Goal: Information Seeking & Learning: Learn about a topic

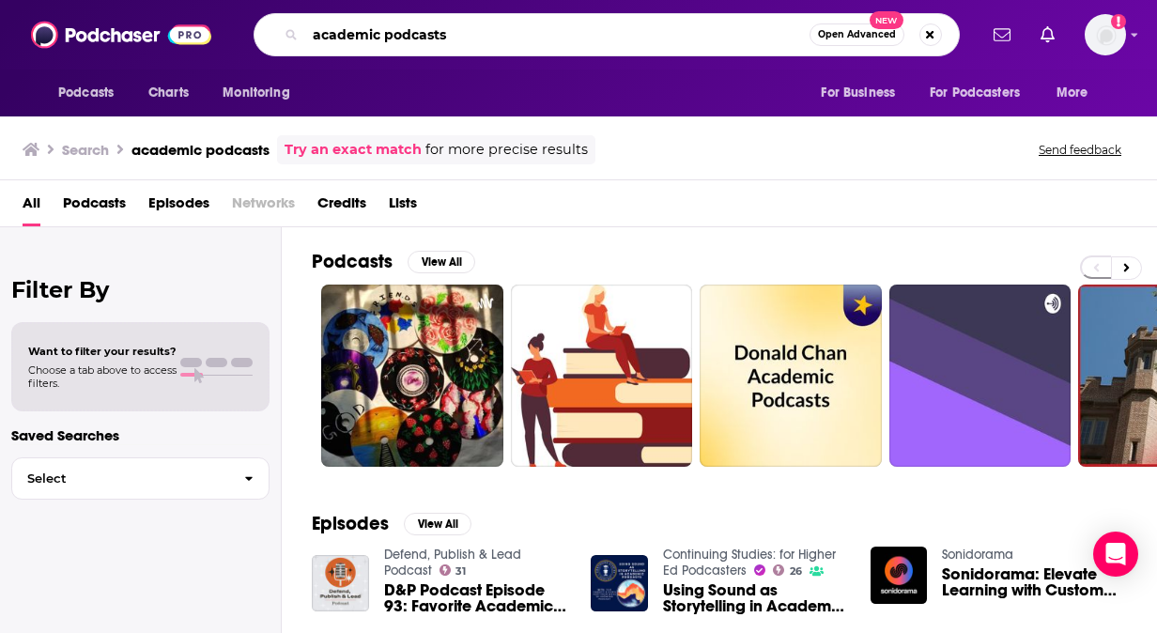
click at [386, 37] on input "academic podcasts" at bounding box center [557, 35] width 504 height 30
type input "academic research podcasts"
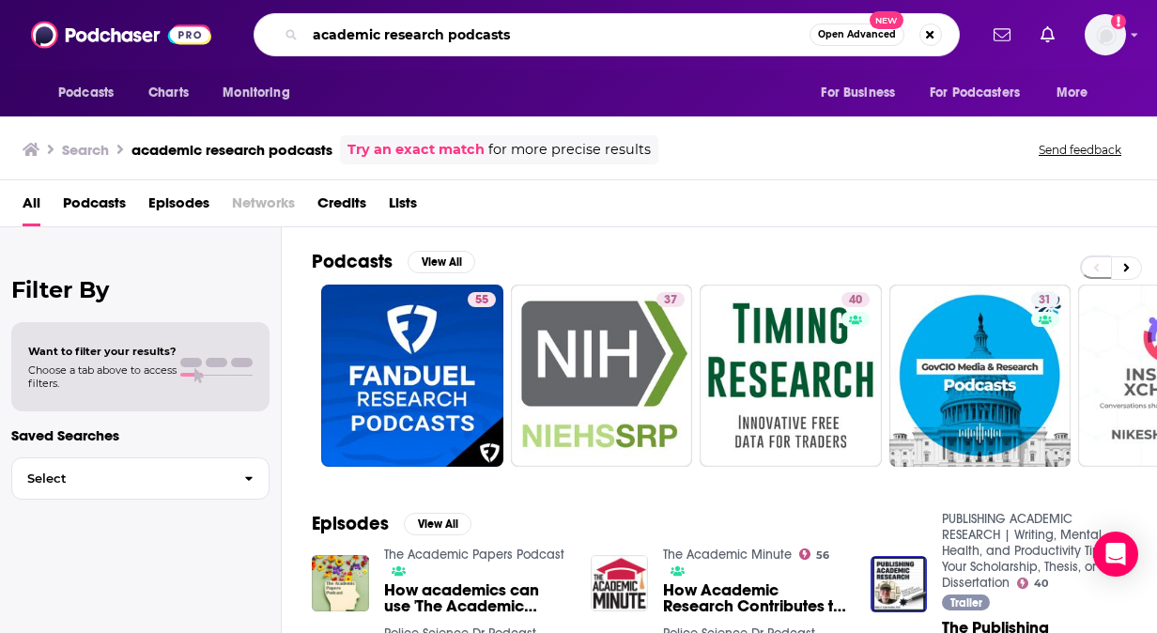
drag, startPoint x: 522, startPoint y: 36, endPoint x: 245, endPoint y: -3, distance: 279.6
click at [245, 0] on html "Podcasts Charts Monitoring academic research podcasts Open Advanced New For Bus…" at bounding box center [578, 316] width 1157 height 633
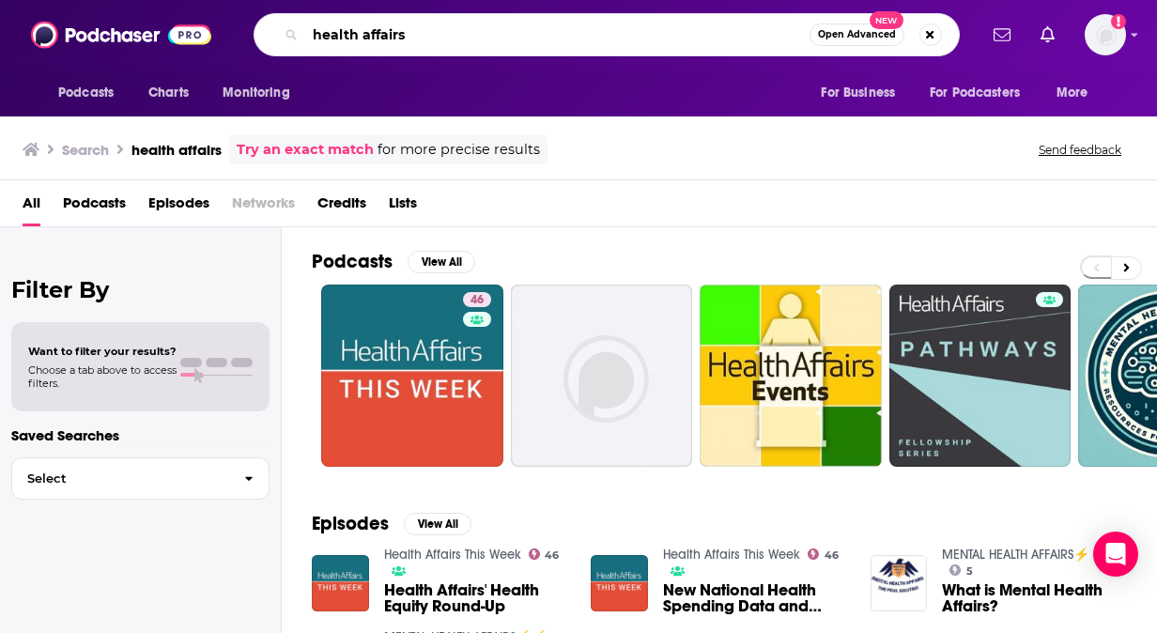
click at [503, 38] on input "health affairs" at bounding box center [557, 35] width 504 height 30
type input "health affairs scholar"
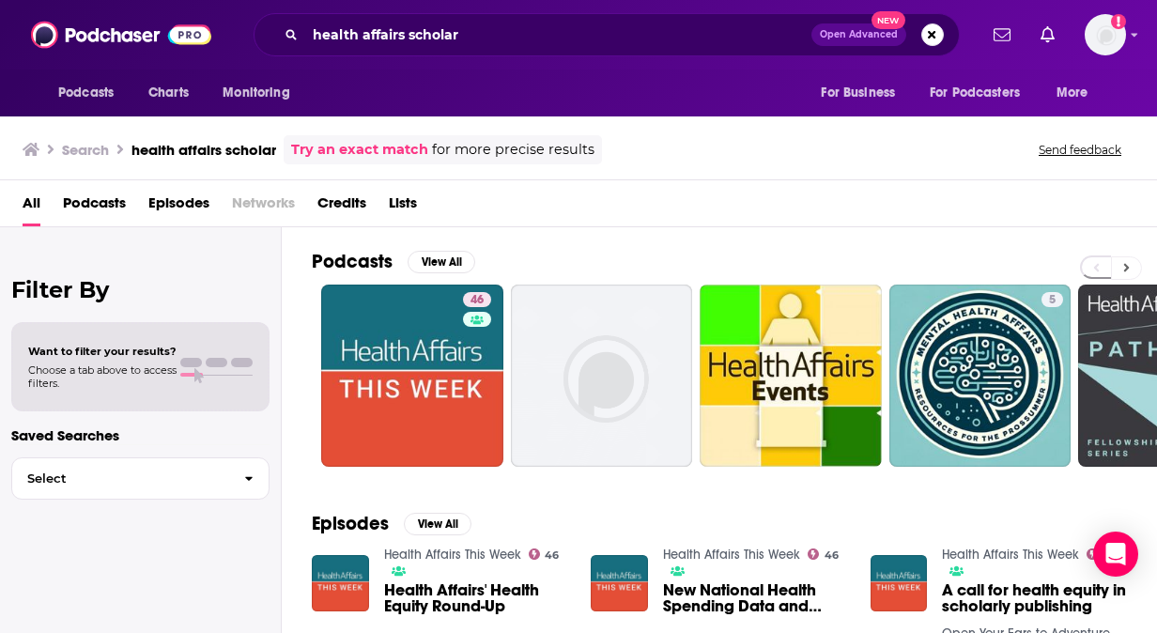
click at [1129, 268] on button at bounding box center [1126, 267] width 31 height 23
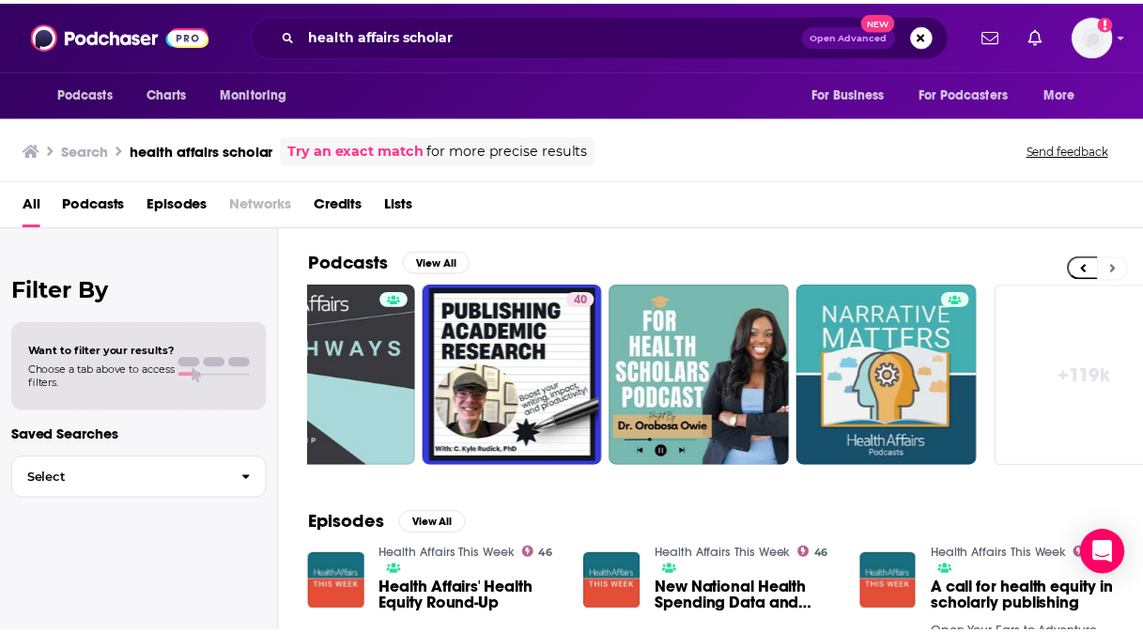
scroll to position [0, 844]
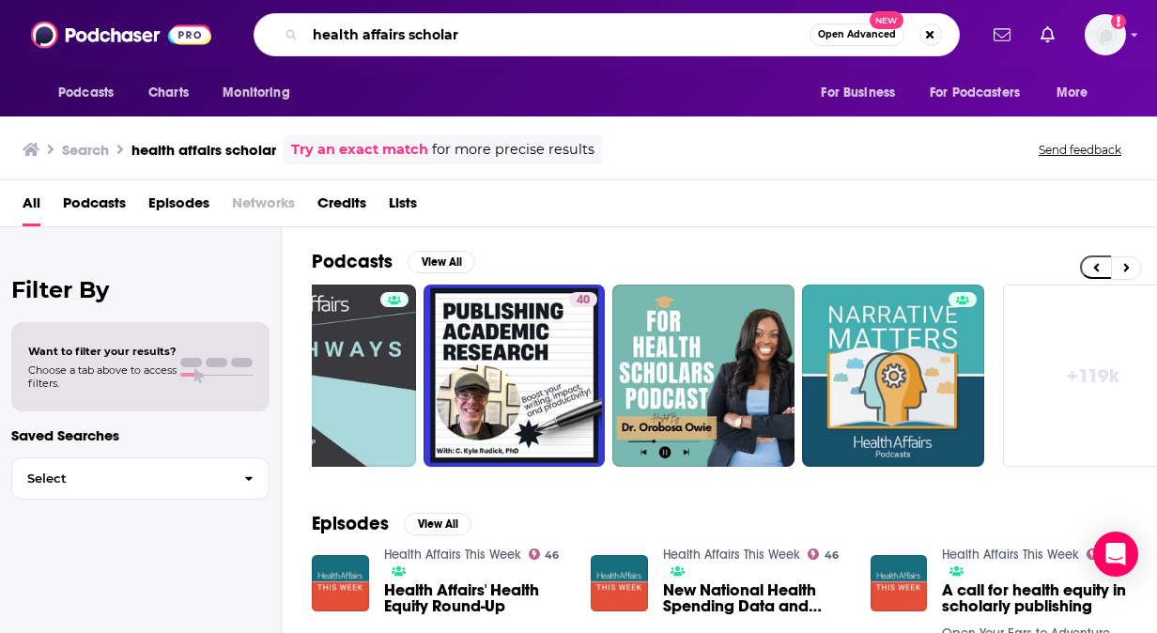
drag, startPoint x: 484, startPoint y: 37, endPoint x: 313, endPoint y: 21, distance: 172.5
click at [313, 21] on input "health affairs scholar" at bounding box center [557, 35] width 504 height 30
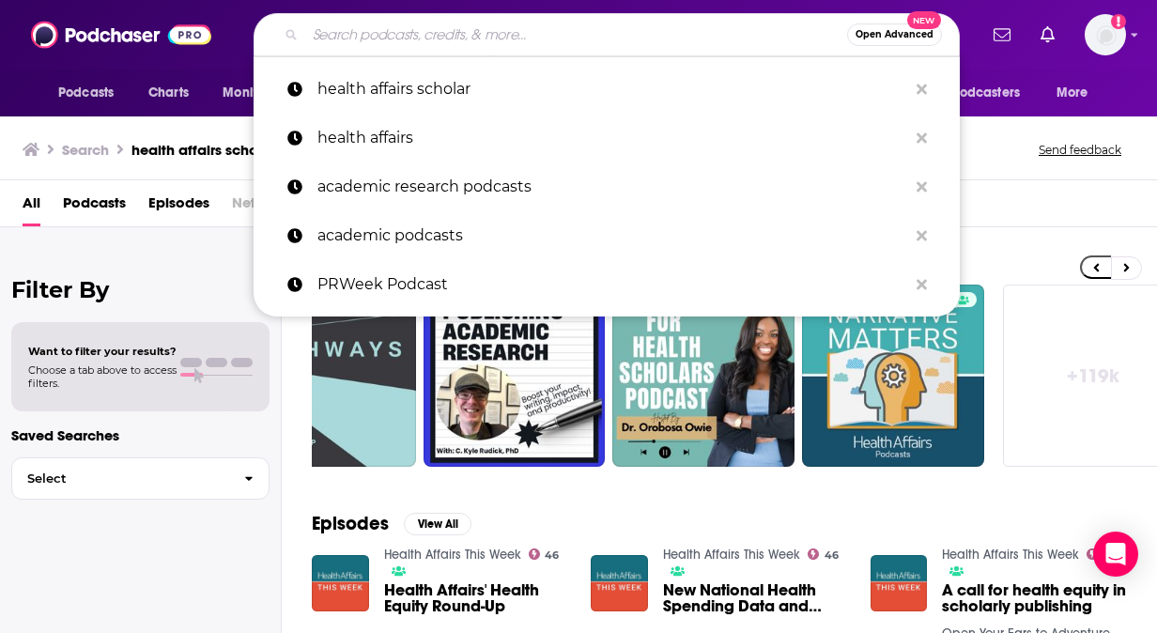
paste input "Health Podyssey"
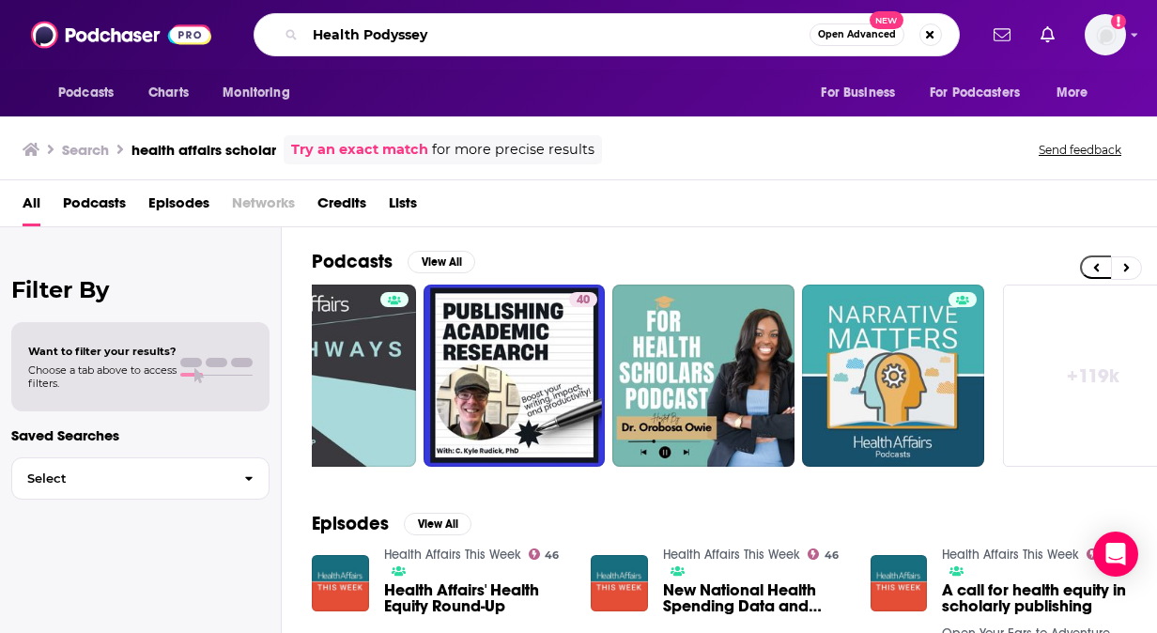
type input "Health Podyssey"
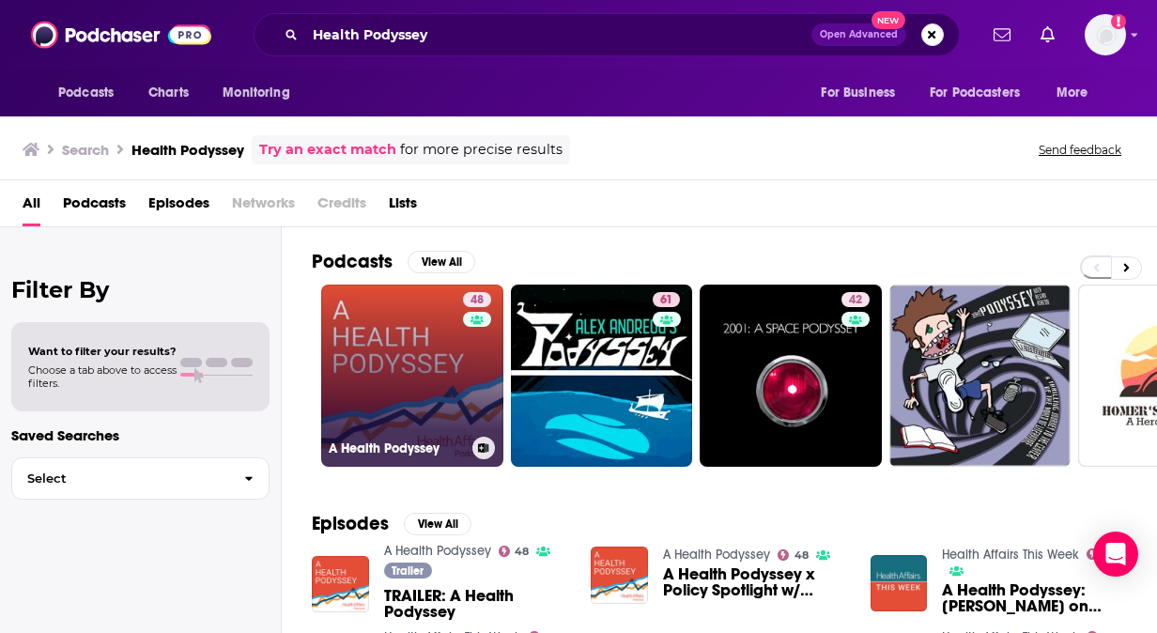
click at [387, 317] on link "48 A Health Podyssey" at bounding box center [412, 375] width 182 height 182
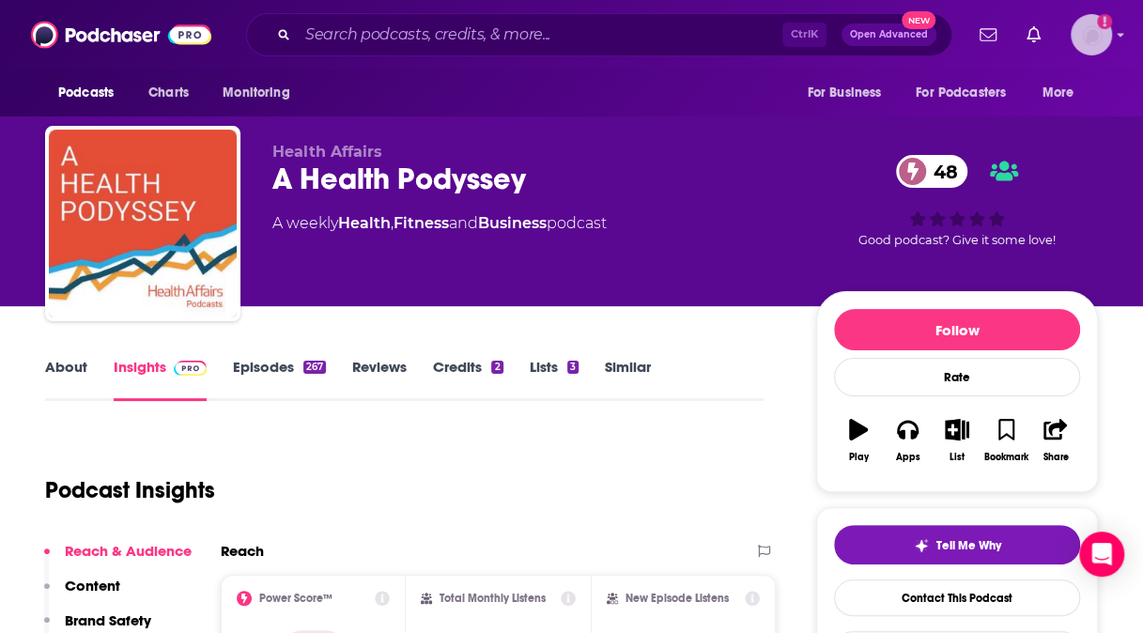
click at [1098, 36] on img "Logged in as cnagle" at bounding box center [1090, 34] width 41 height 41
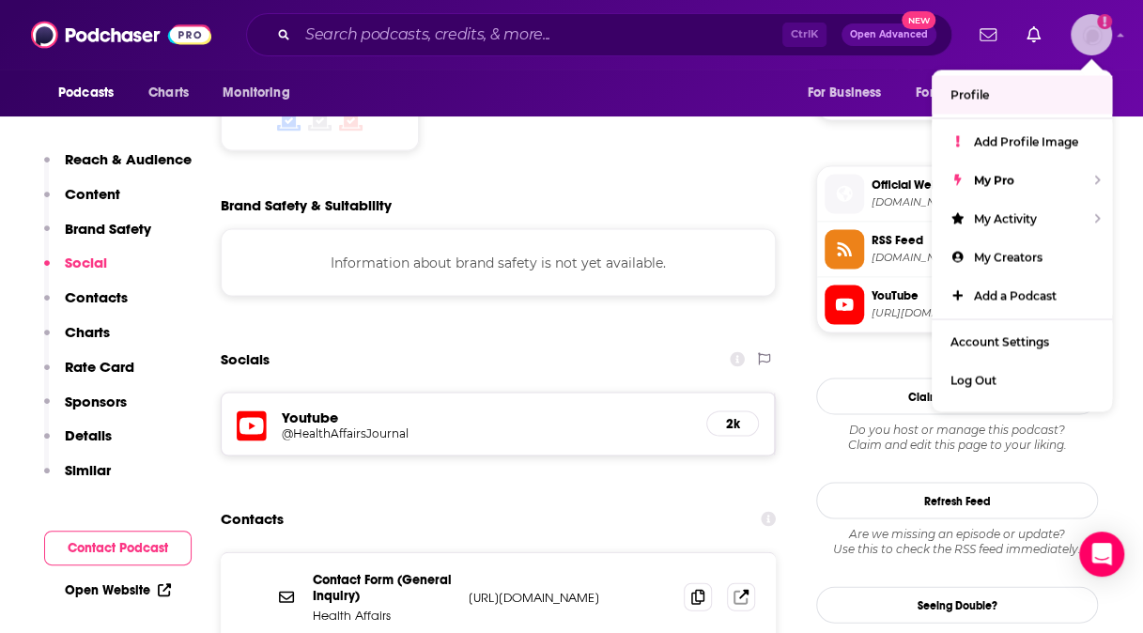
scroll to position [1621, 0]
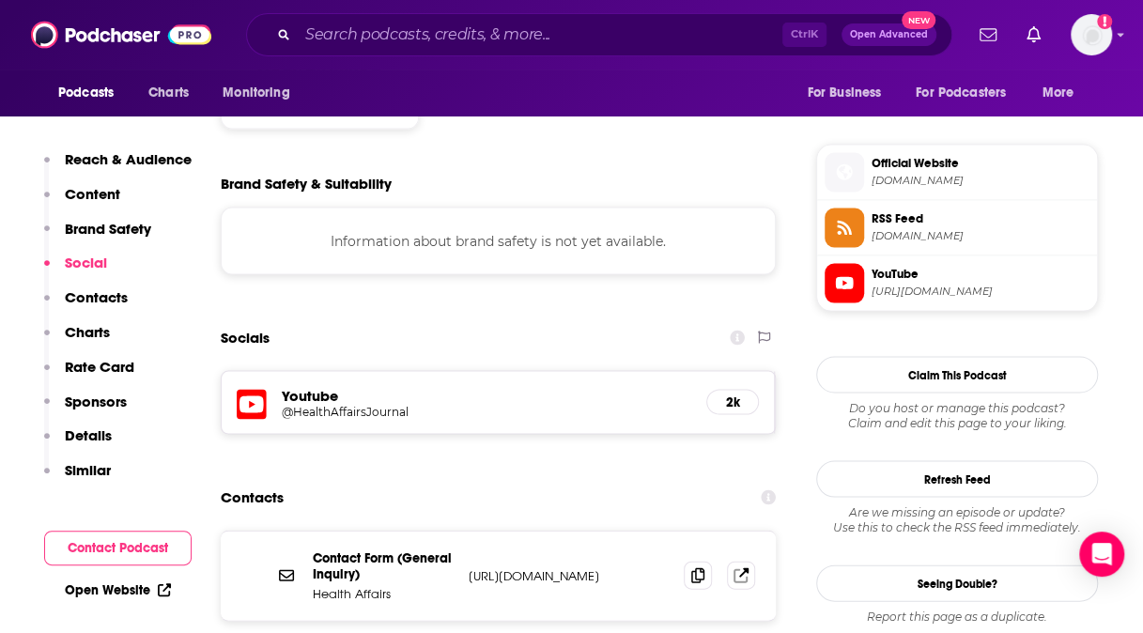
click at [99, 296] on p "Contacts" at bounding box center [96, 297] width 63 height 18
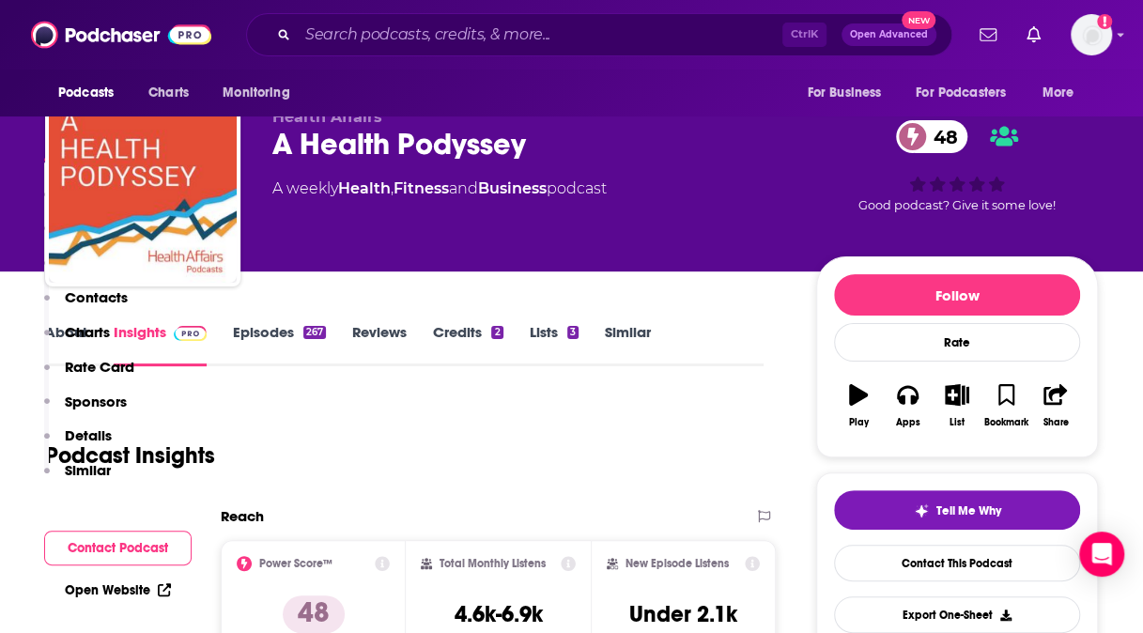
scroll to position [0, 0]
